Goal: Task Accomplishment & Management: Manage account settings

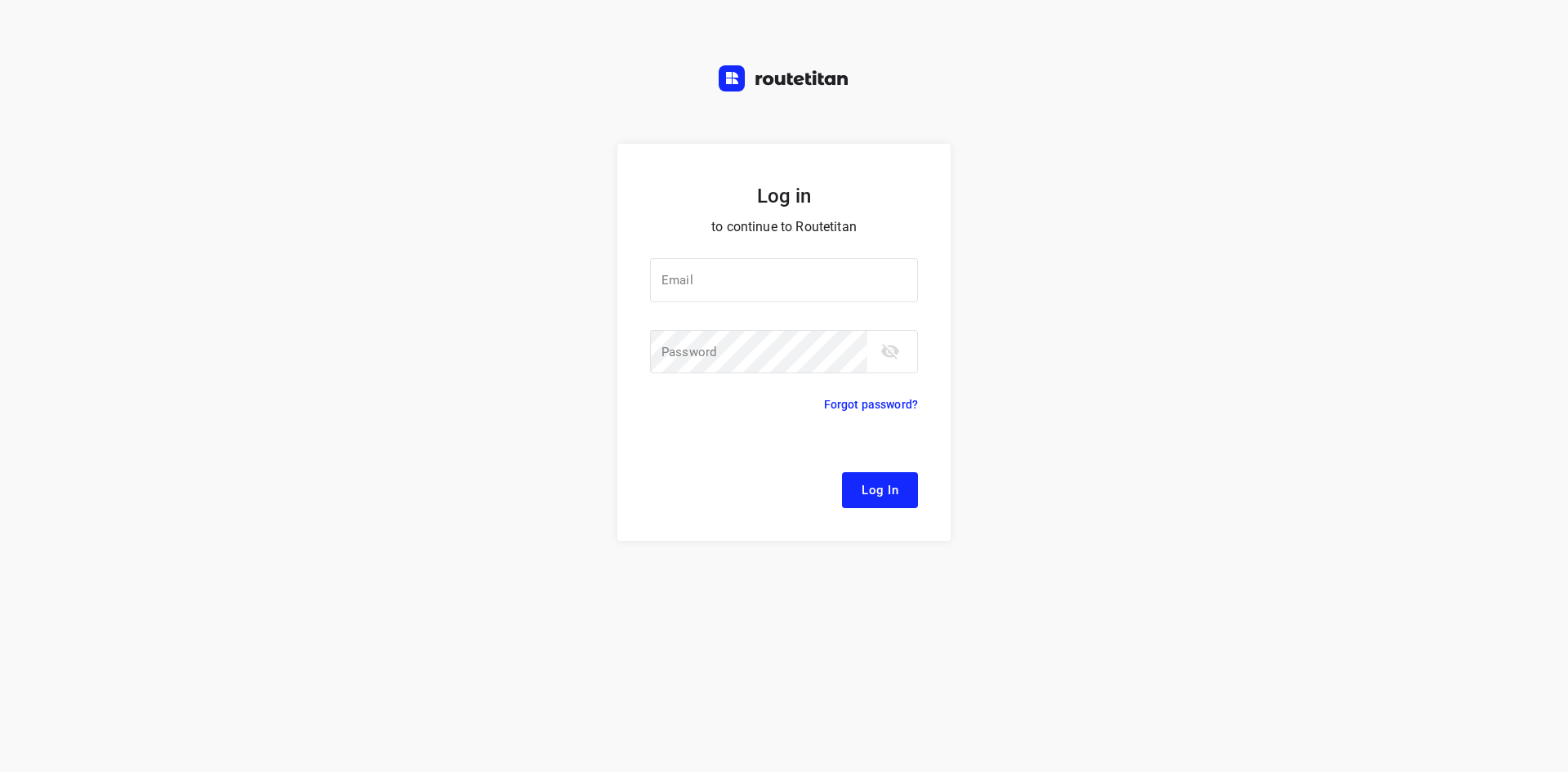
click at [999, 292] on div "Log in to continue to Routetitan Email Email ​ Password Password ​ Forgot passw…" at bounding box center [784, 457] width 1568 height 628
click at [820, 292] on input "email" at bounding box center [784, 281] width 268 height 44
type input "r"
type input "[EMAIL_ADDRESS][DOMAIN_NAME]"
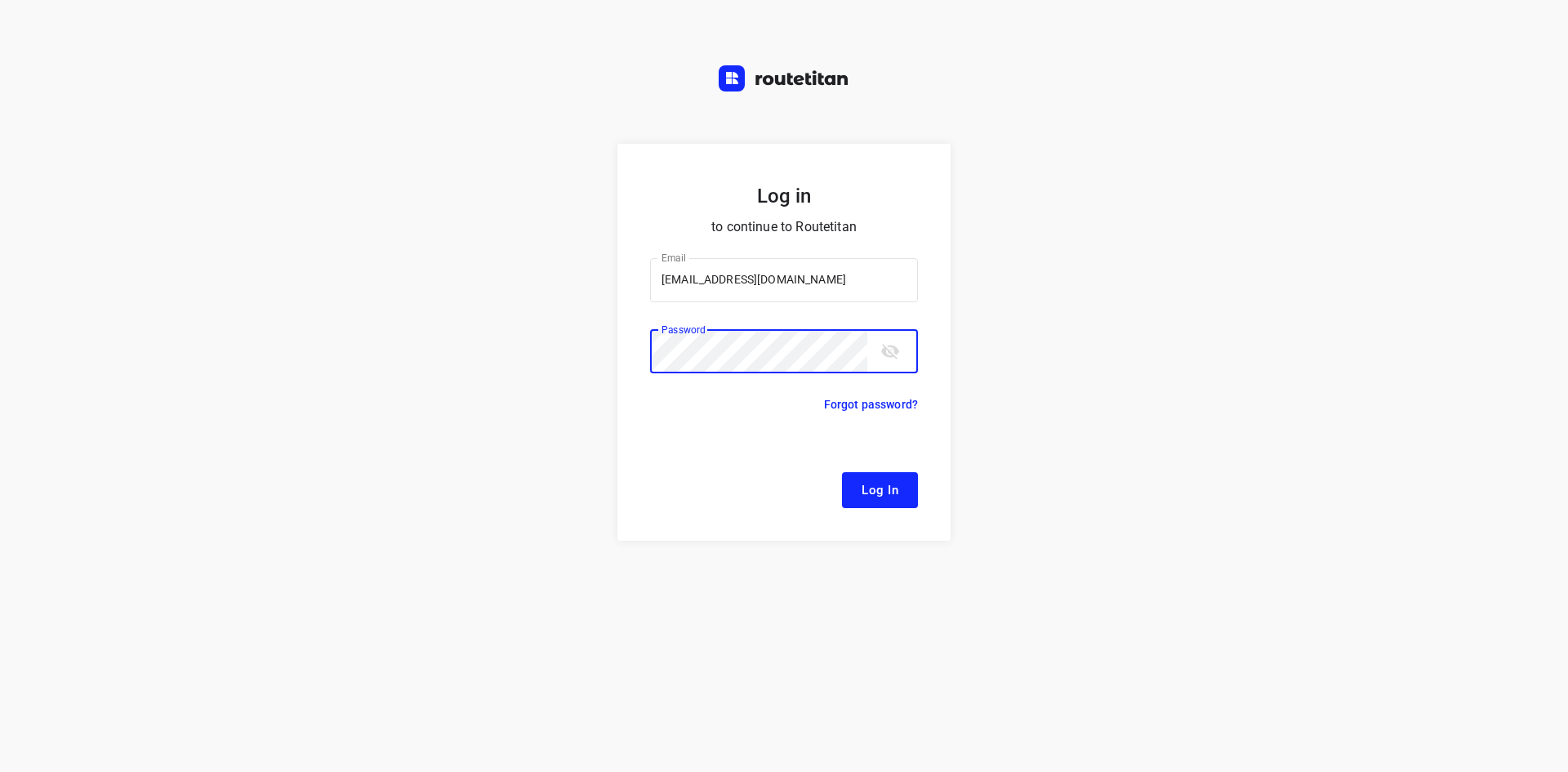
click at [903, 357] on button "toggle password visibility" at bounding box center [890, 351] width 32 height 32
click at [894, 509] on form "Log in to continue to Routetitan Email [EMAIL_ADDRESS][DOMAIN_NAME] Email ​ Pas…" at bounding box center [784, 342] width 333 height 397
click at [893, 498] on span "Log In" at bounding box center [880, 490] width 37 height 21
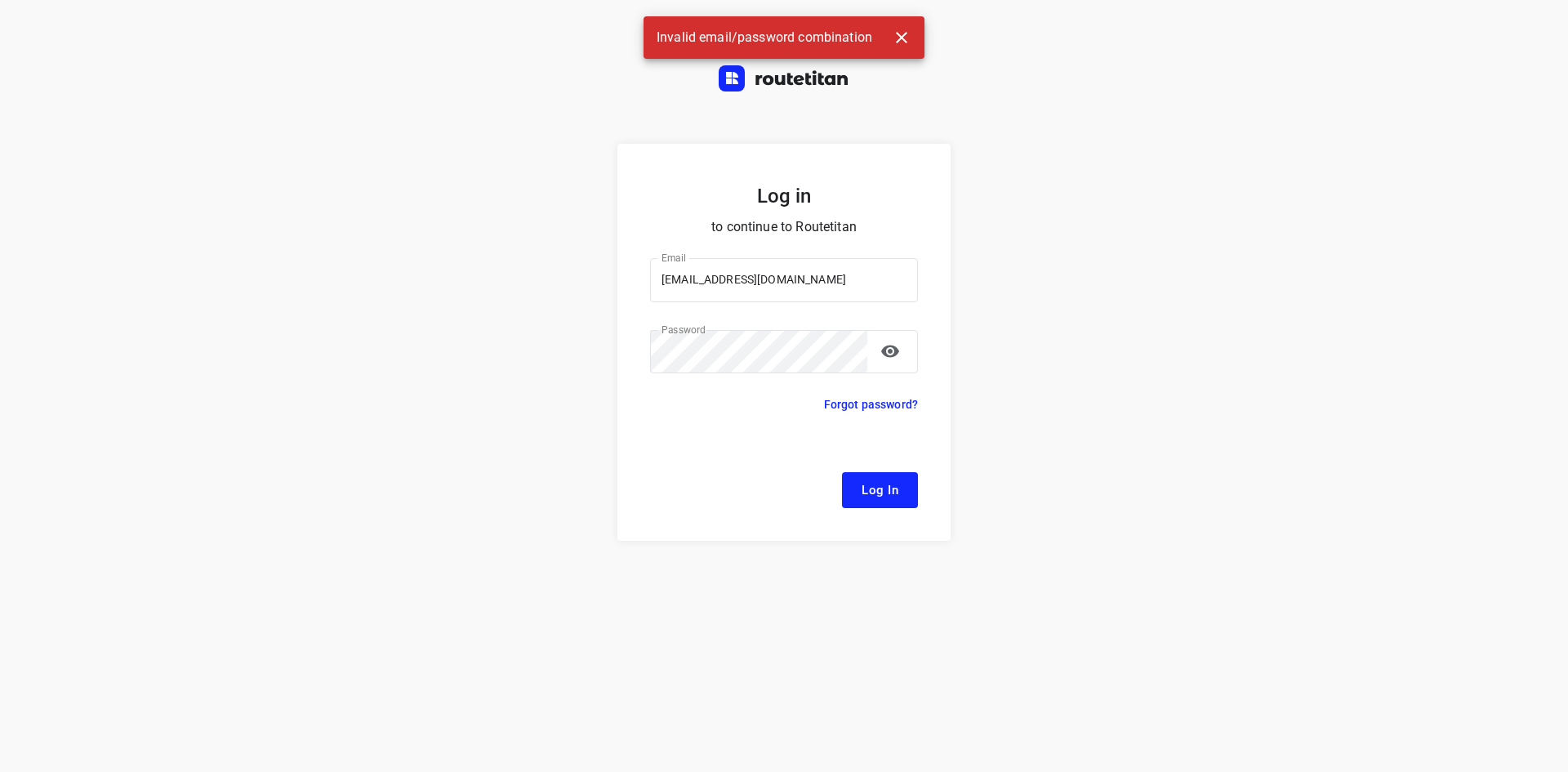
drag, startPoint x: 924, startPoint y: 34, endPoint x: 914, endPoint y: 38, distance: 10.8
click at [923, 34] on div "Invalid email/password combination" at bounding box center [784, 37] width 281 height 43
click at [913, 38] on button "button" at bounding box center [902, 37] width 32 height 32
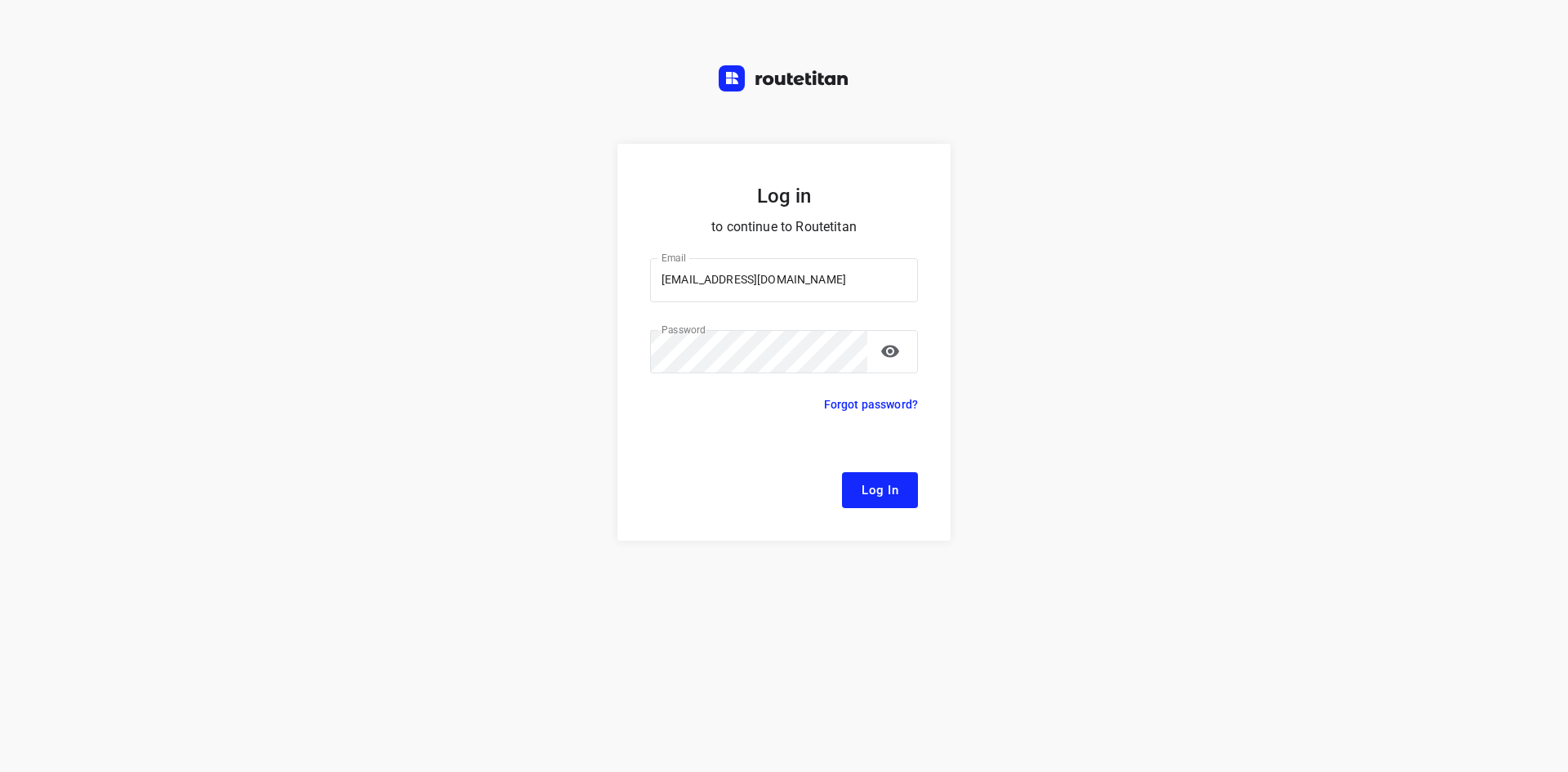
click at [1022, 322] on div "Log in to continue to Routetitan Email [EMAIL_ADDRESS][DOMAIN_NAME] Email ​ Pas…" at bounding box center [784, 457] width 1568 height 628
click at [911, 489] on button "Log In" at bounding box center [880, 491] width 76 height 36
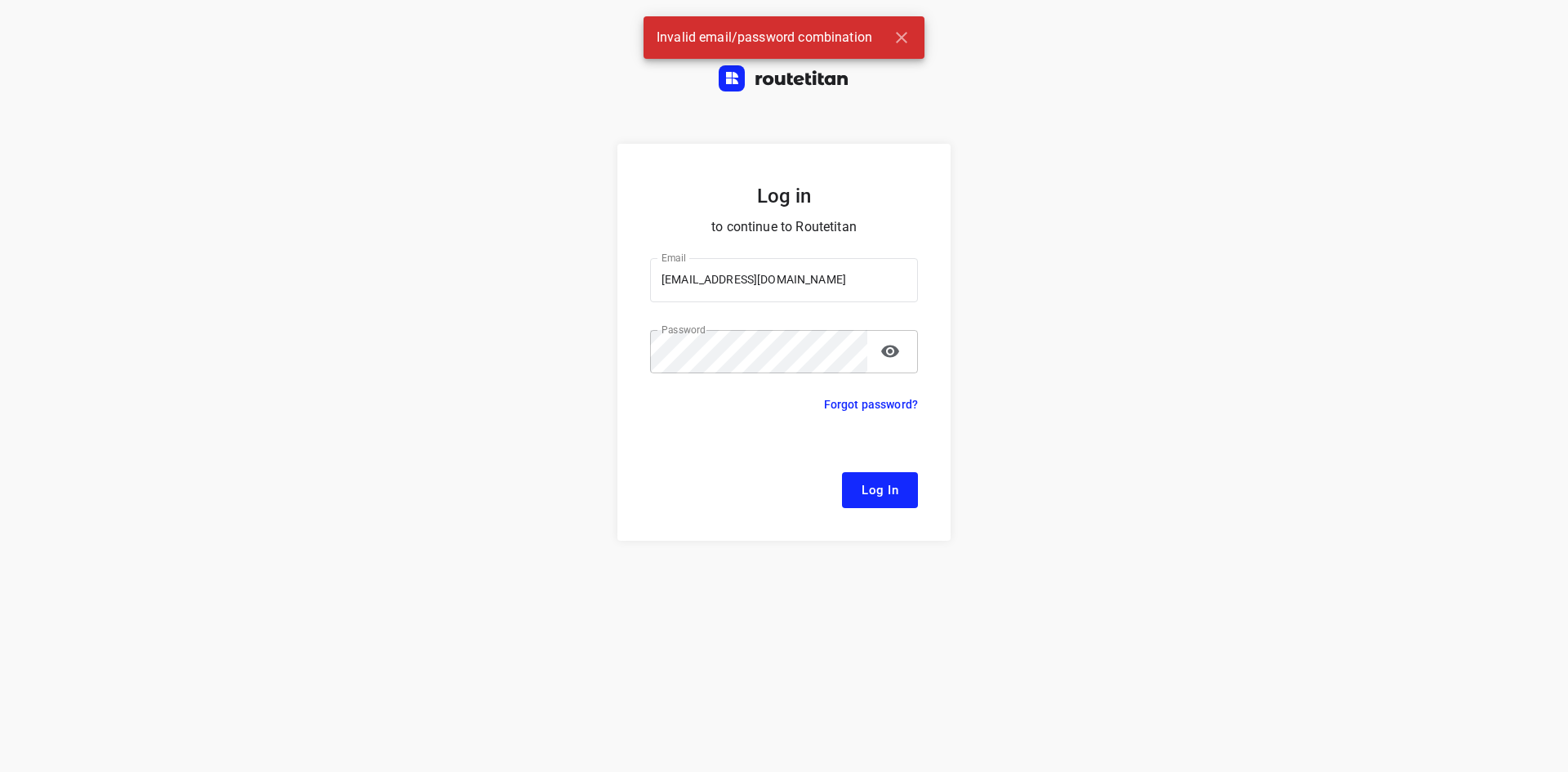
click at [902, 359] on button "toggle password visibility" at bounding box center [890, 351] width 32 height 32
